Goal: Information Seeking & Learning: Learn about a topic

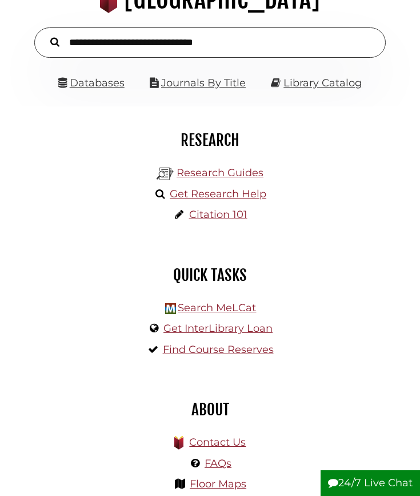
scroll to position [98, 0]
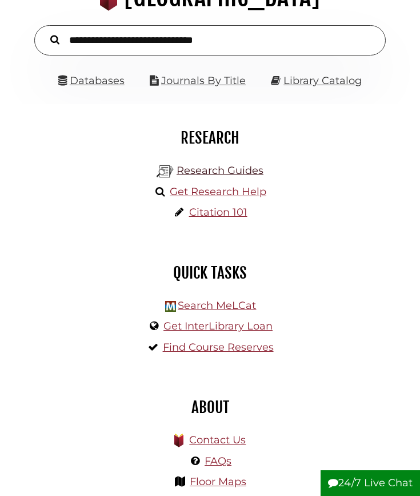
click at [237, 176] on link "Research Guides" at bounding box center [220, 170] width 87 height 13
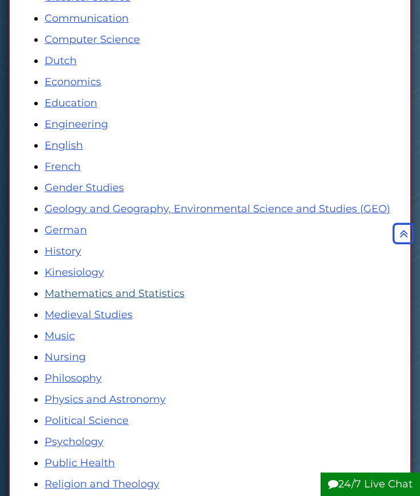
scroll to position [361, 0]
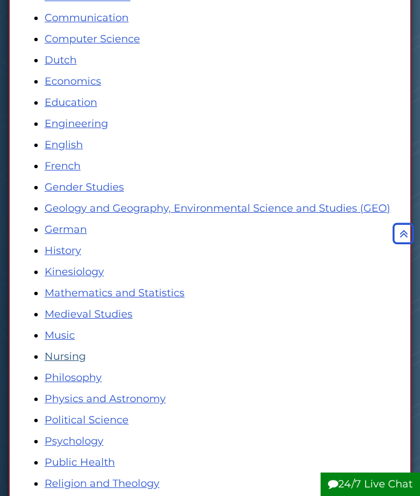
click at [70, 360] on link "Nursing" at bounding box center [65, 356] width 41 height 13
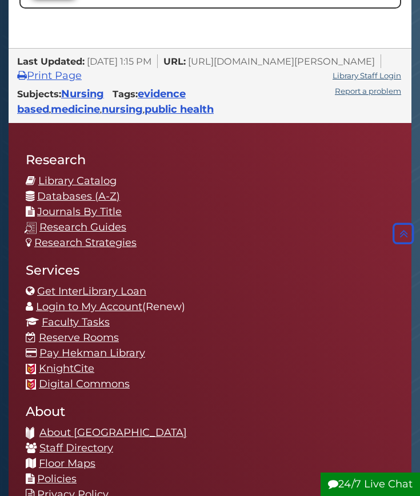
scroll to position [872, 0]
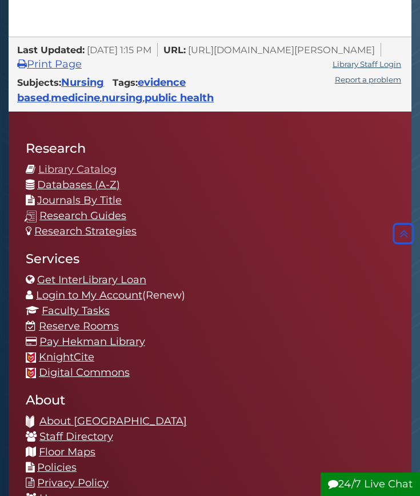
click at [79, 172] on link "Library Catalog" at bounding box center [77, 169] width 78 height 13
click at [83, 211] on link "Research Guides" at bounding box center [82, 215] width 87 height 13
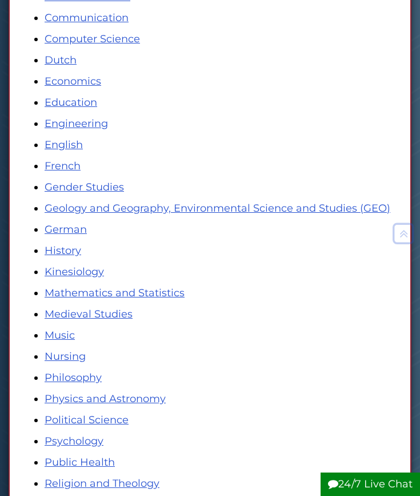
scroll to position [375, 0]
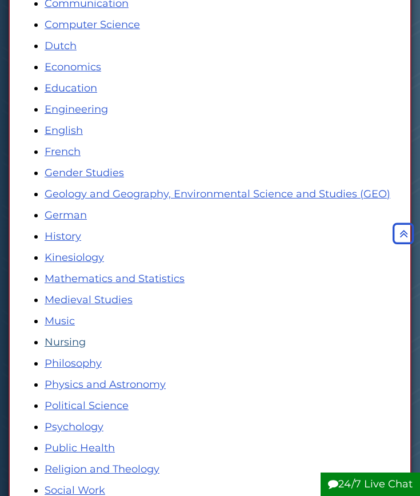
click at [64, 341] on link "Nursing" at bounding box center [65, 342] width 41 height 13
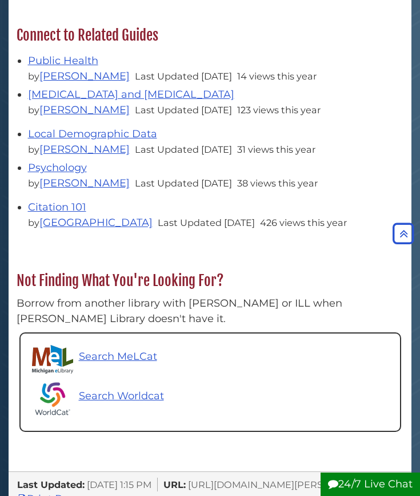
scroll to position [448, 0]
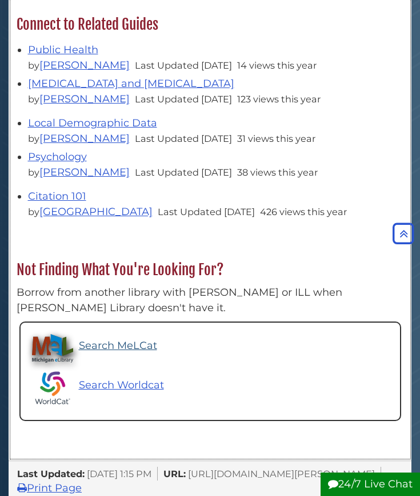
click at [136, 345] on p "Search MeLCat" at bounding box center [118, 345] width 78 height 15
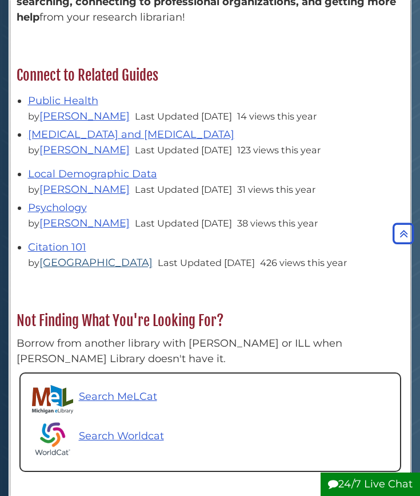
scroll to position [395, 0]
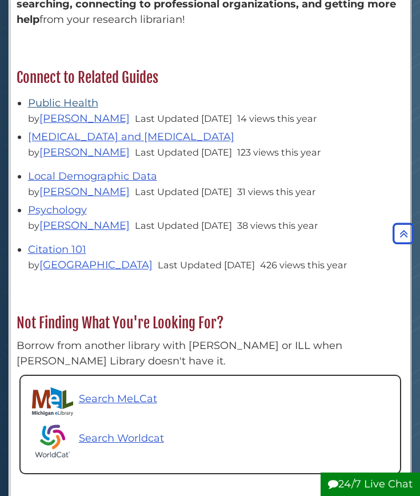
click at [70, 109] on link "Public Health" at bounding box center [63, 103] width 70 height 13
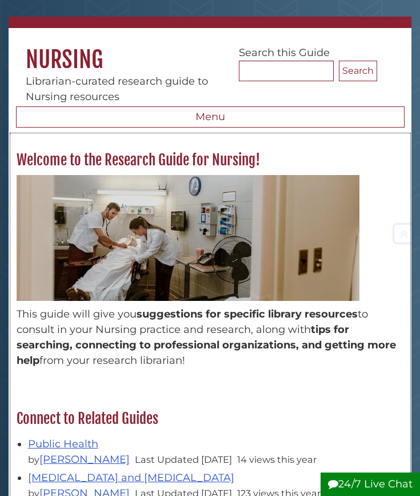
scroll to position [47, 0]
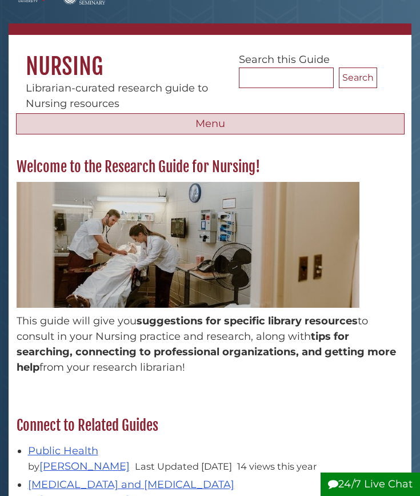
click at [122, 125] on button "Menu" at bounding box center [210, 124] width 389 height 22
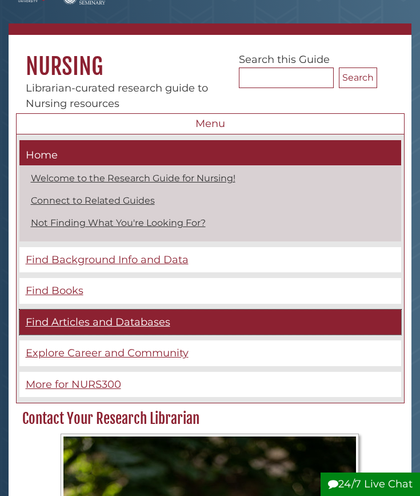
click at [84, 318] on span "Find Articles and Databases" at bounding box center [98, 322] width 145 height 13
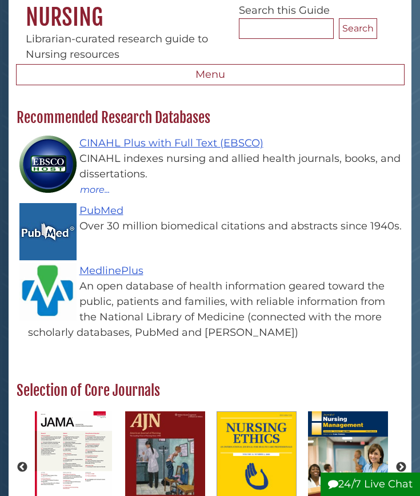
scroll to position [119, 0]
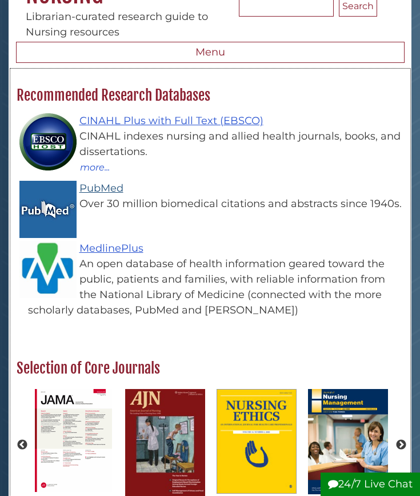
click at [118, 184] on link "PubMed" at bounding box center [101, 188] width 44 height 13
